Goal: Transaction & Acquisition: Purchase product/service

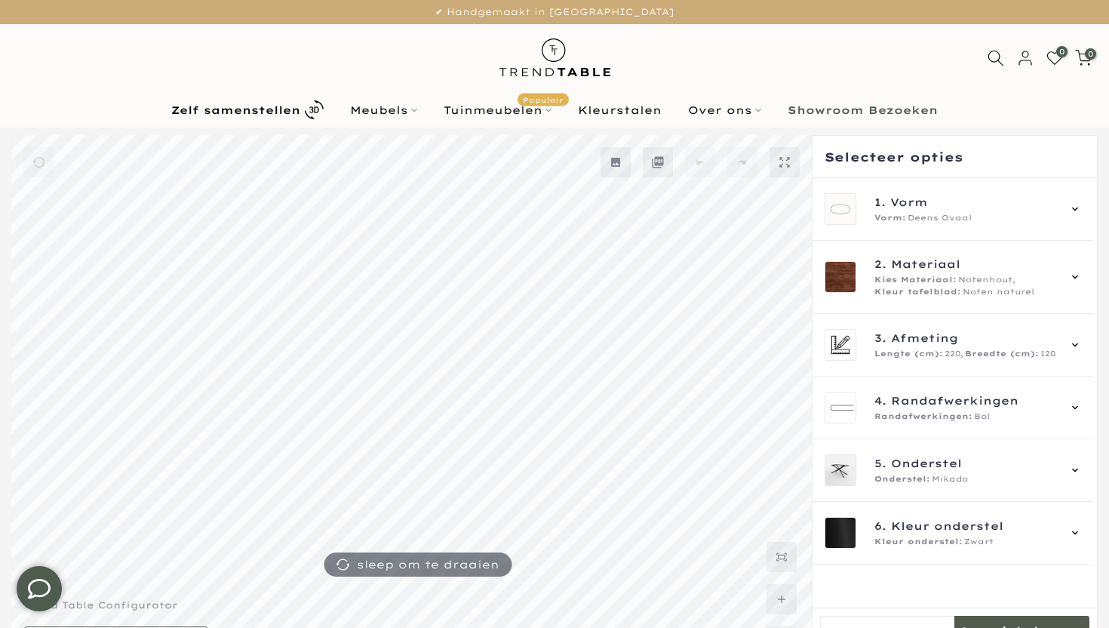
scroll to position [40, 0]
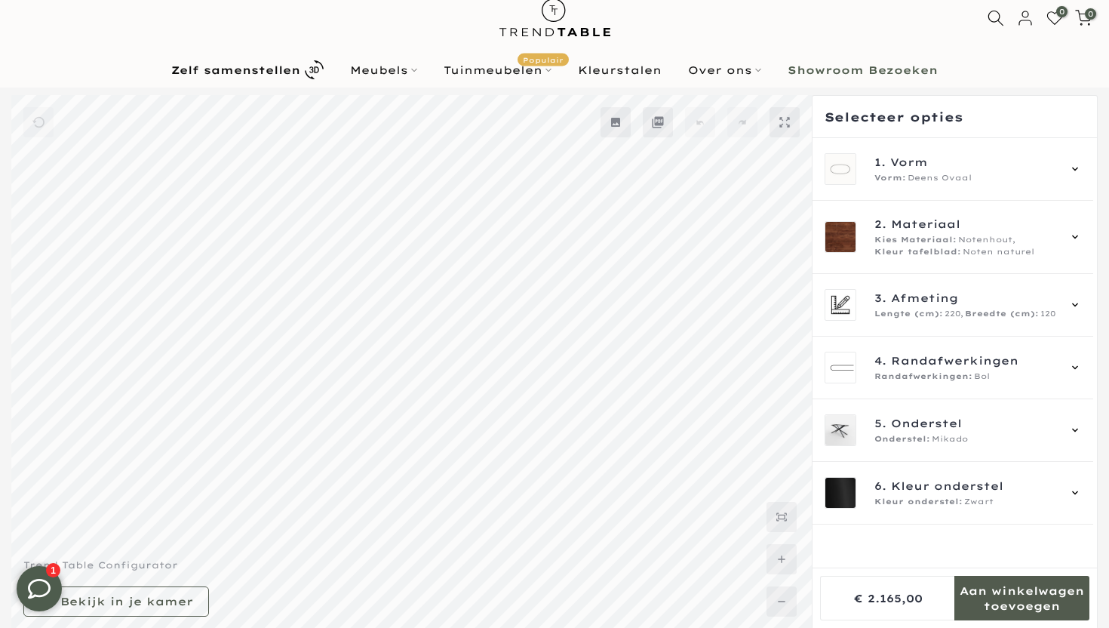
click at [235, 23] on div "0 0 / €0,00" at bounding box center [554, 18] width 1109 height 69
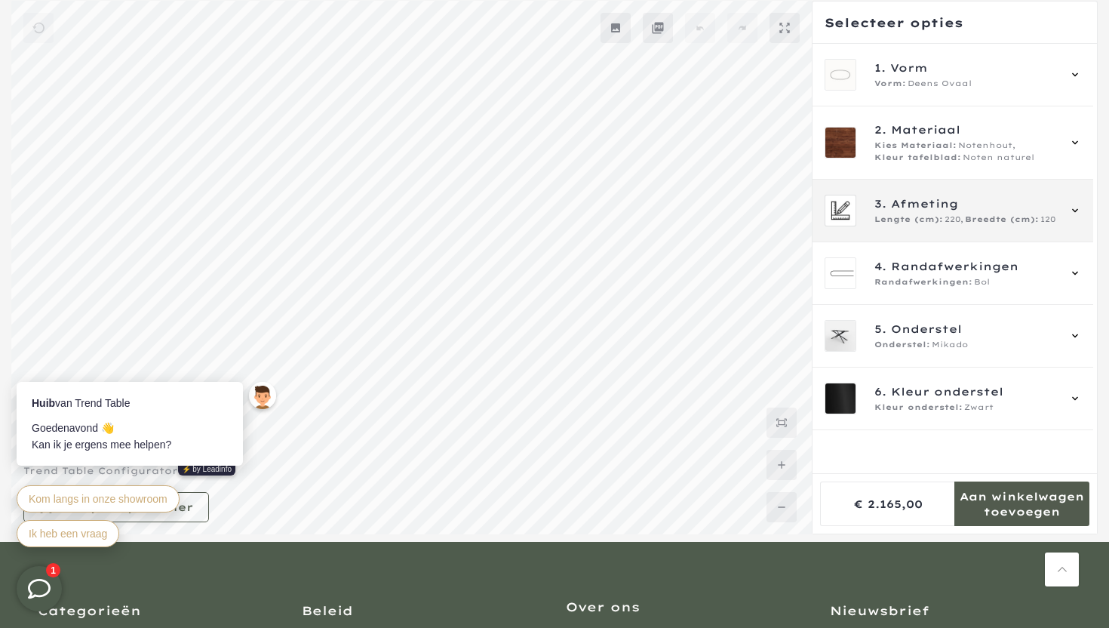
scroll to position [0, 0]
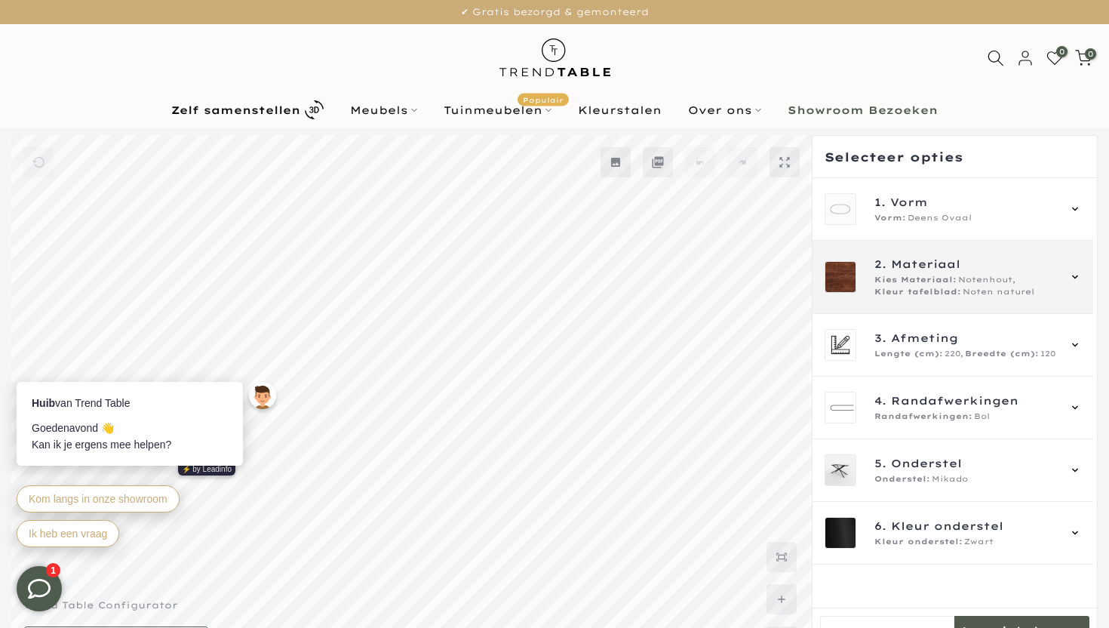
click at [900, 278] on span "Kies Materiaal:" at bounding box center [915, 280] width 82 height 12
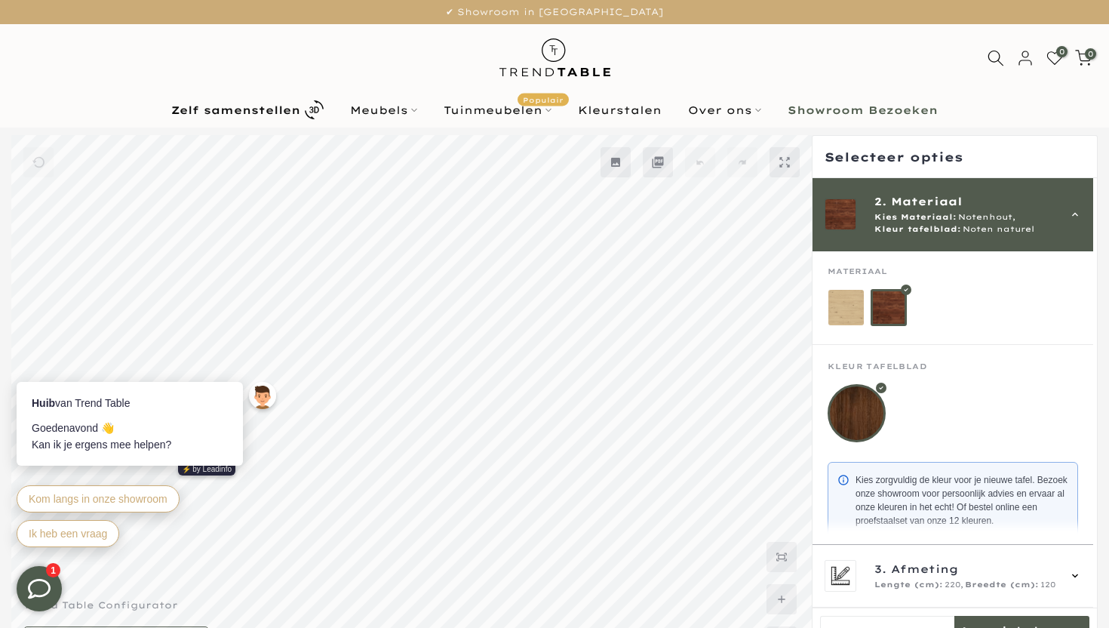
click at [849, 315] on mmq-item-groups at bounding box center [952, 413] width 281 height 325
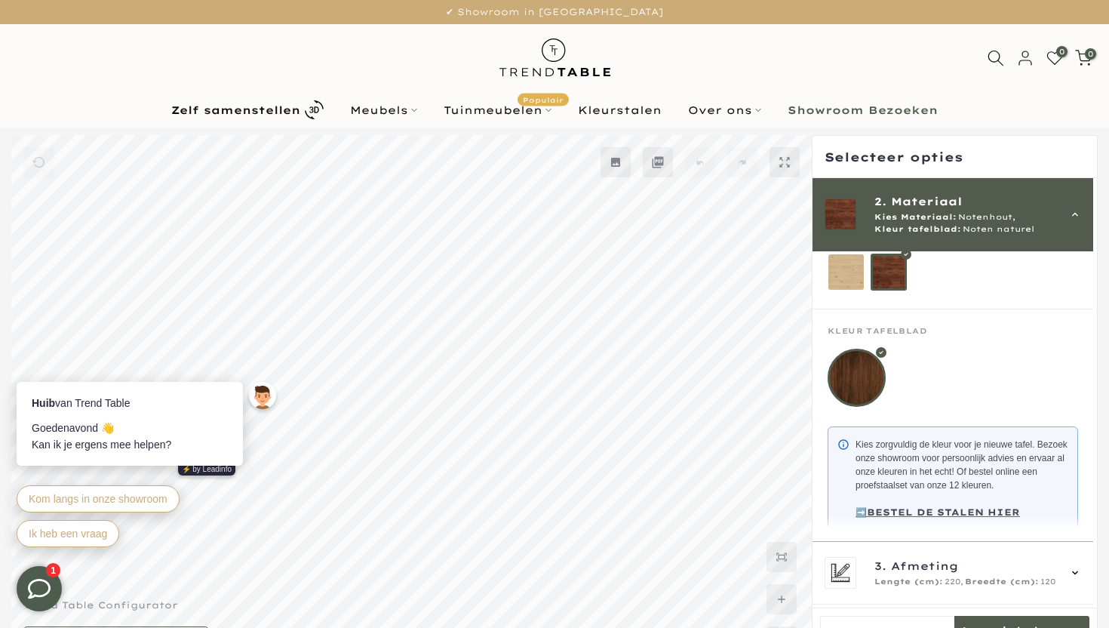
click at [840, 260] on mmq-loader at bounding box center [845, 271] width 35 height 35
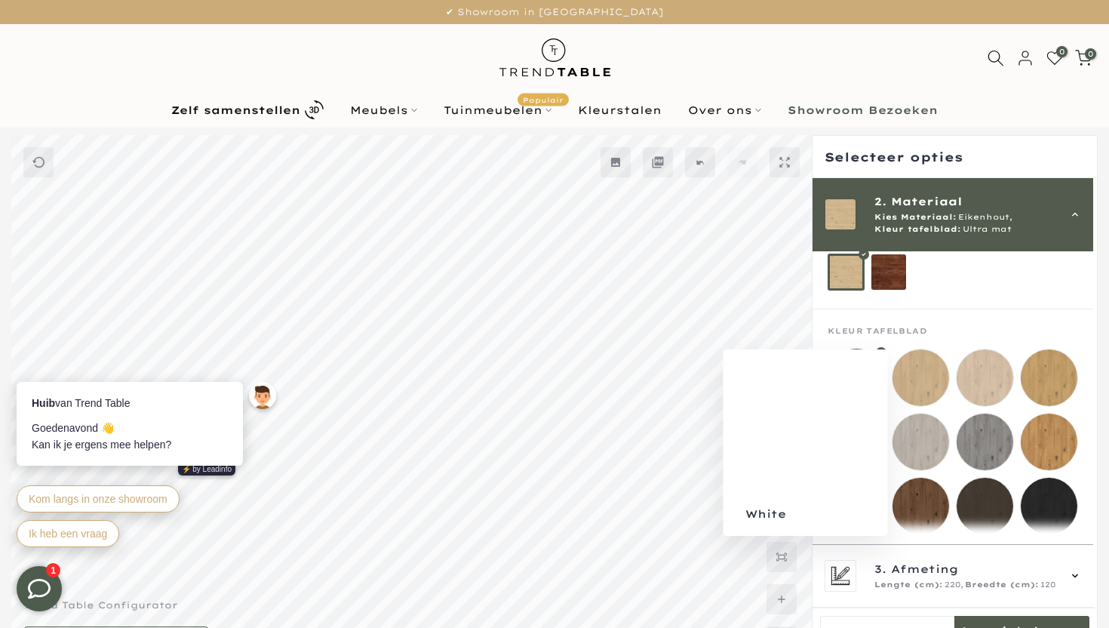
click at [922, 374] on mmq-loader at bounding box center [920, 377] width 57 height 57
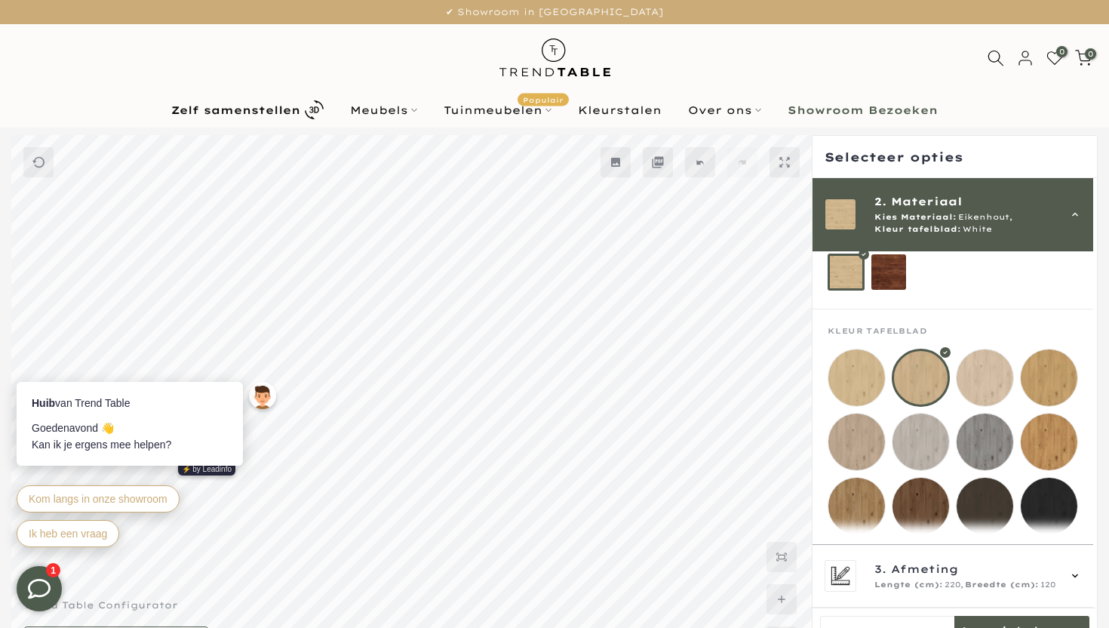
click at [1039, 204] on span "2. Materiaal" at bounding box center [965, 201] width 183 height 17
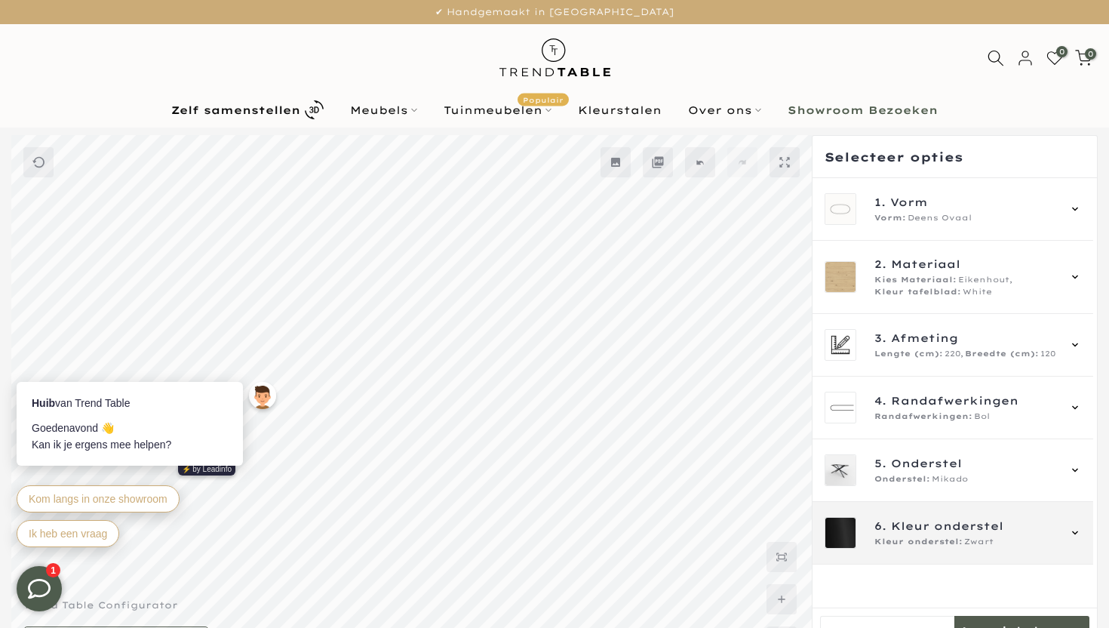
click at [883, 510] on div "6. Kleur onderstel Kleur onderstel: Zwart" at bounding box center [952, 533] width 281 height 63
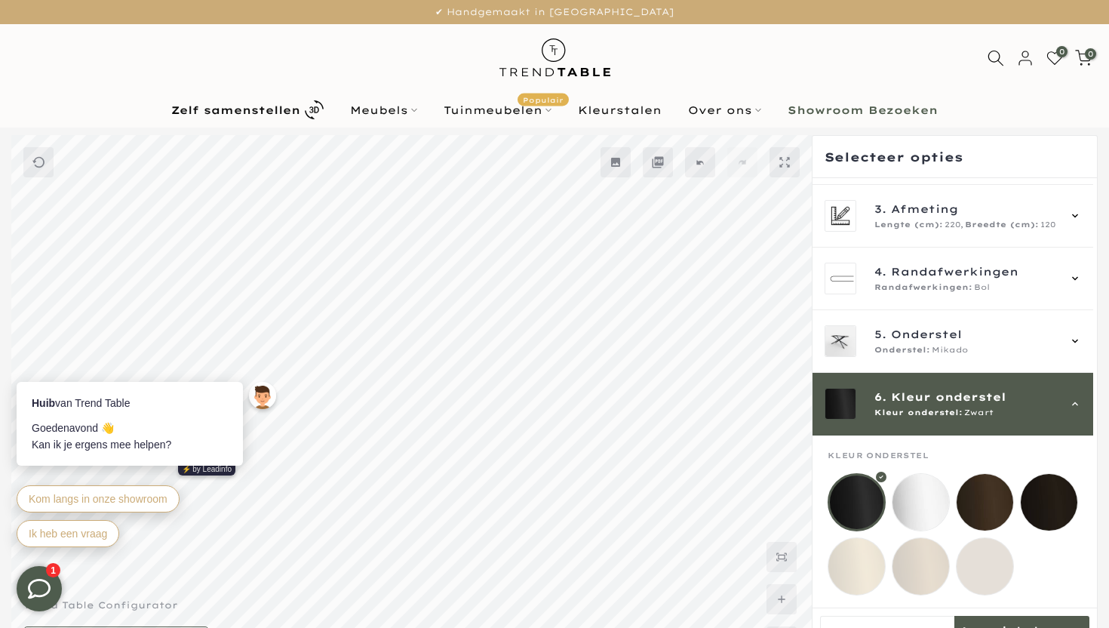
scroll to position [145, 0]
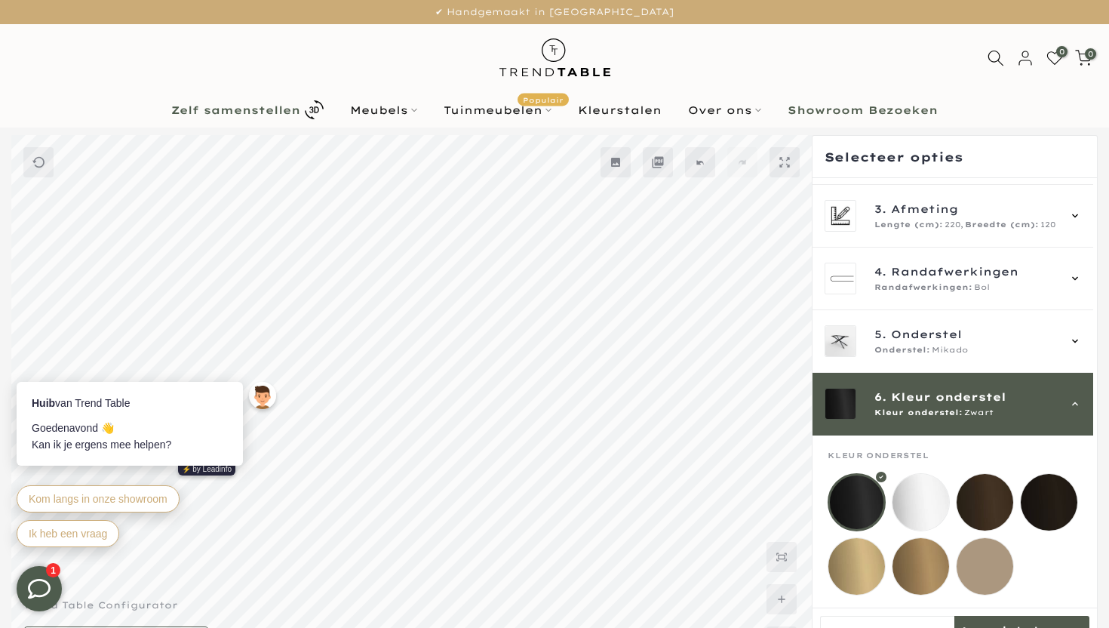
click at [281, 110] on b "Zelf samenstellen" at bounding box center [235, 110] width 129 height 11
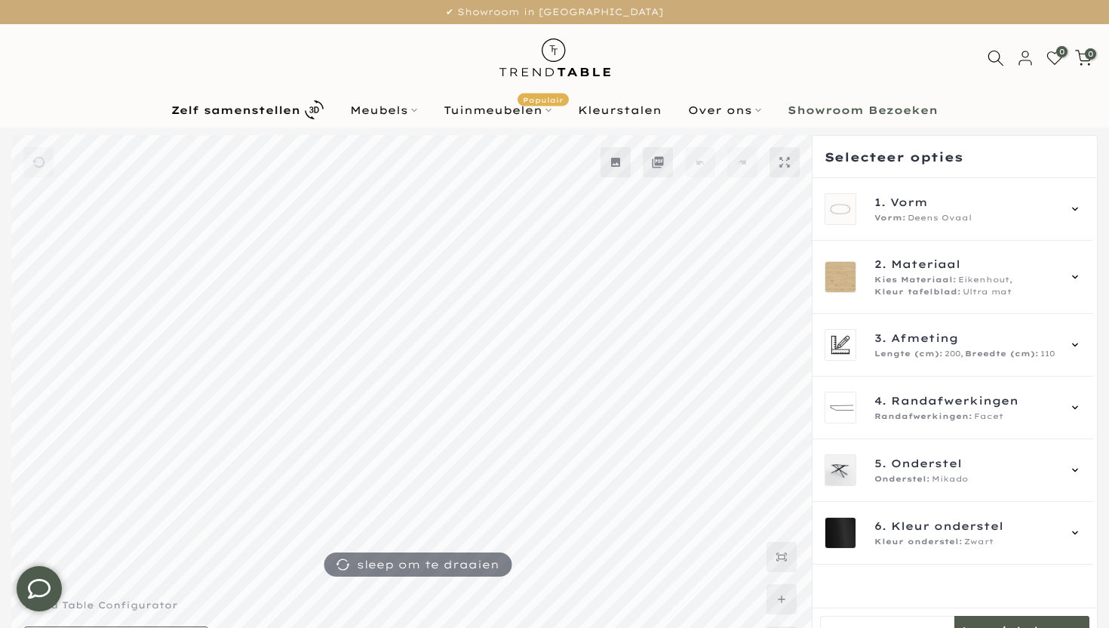
scroll to position [40, 0]
